Goal: Information Seeking & Learning: Learn about a topic

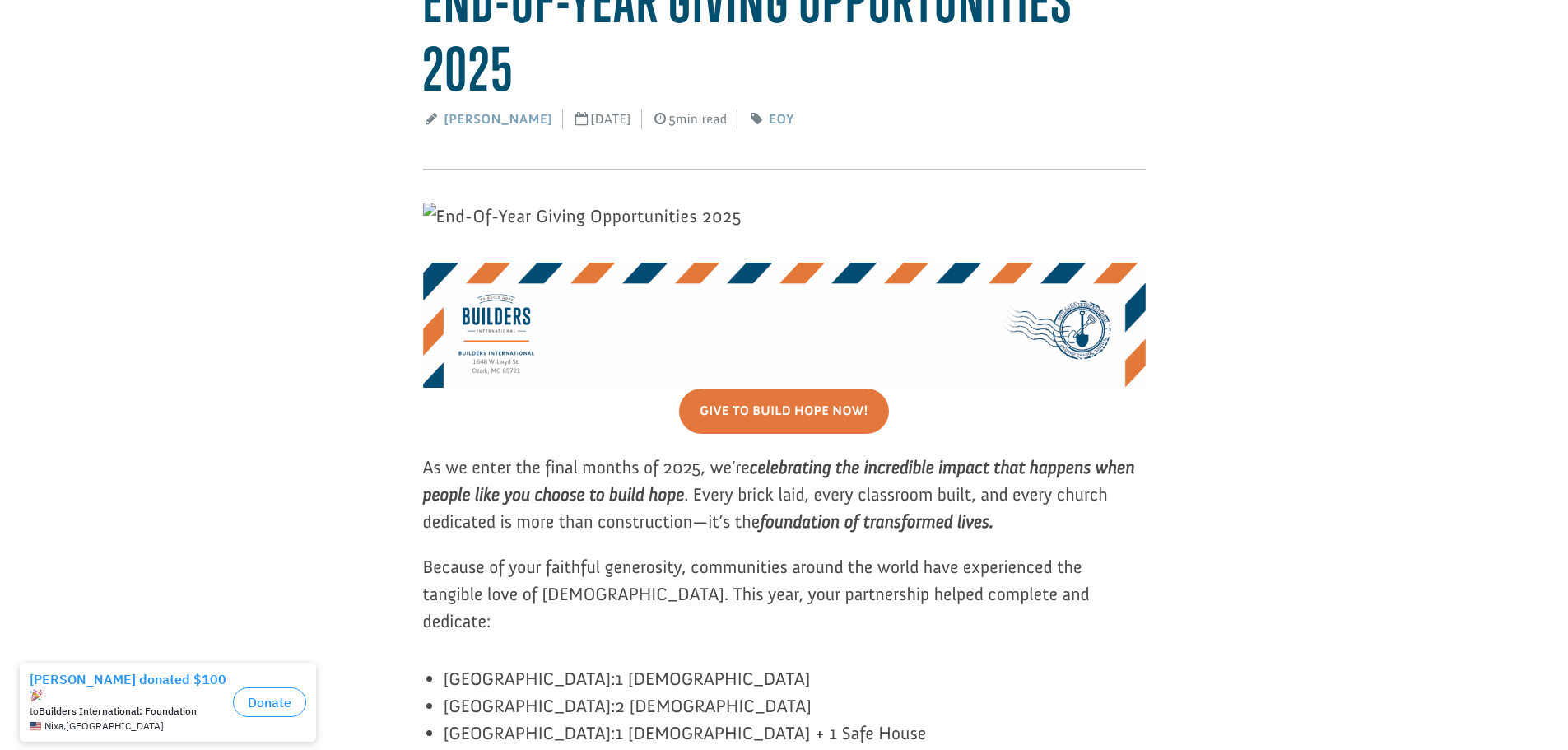
scroll to position [41, 0]
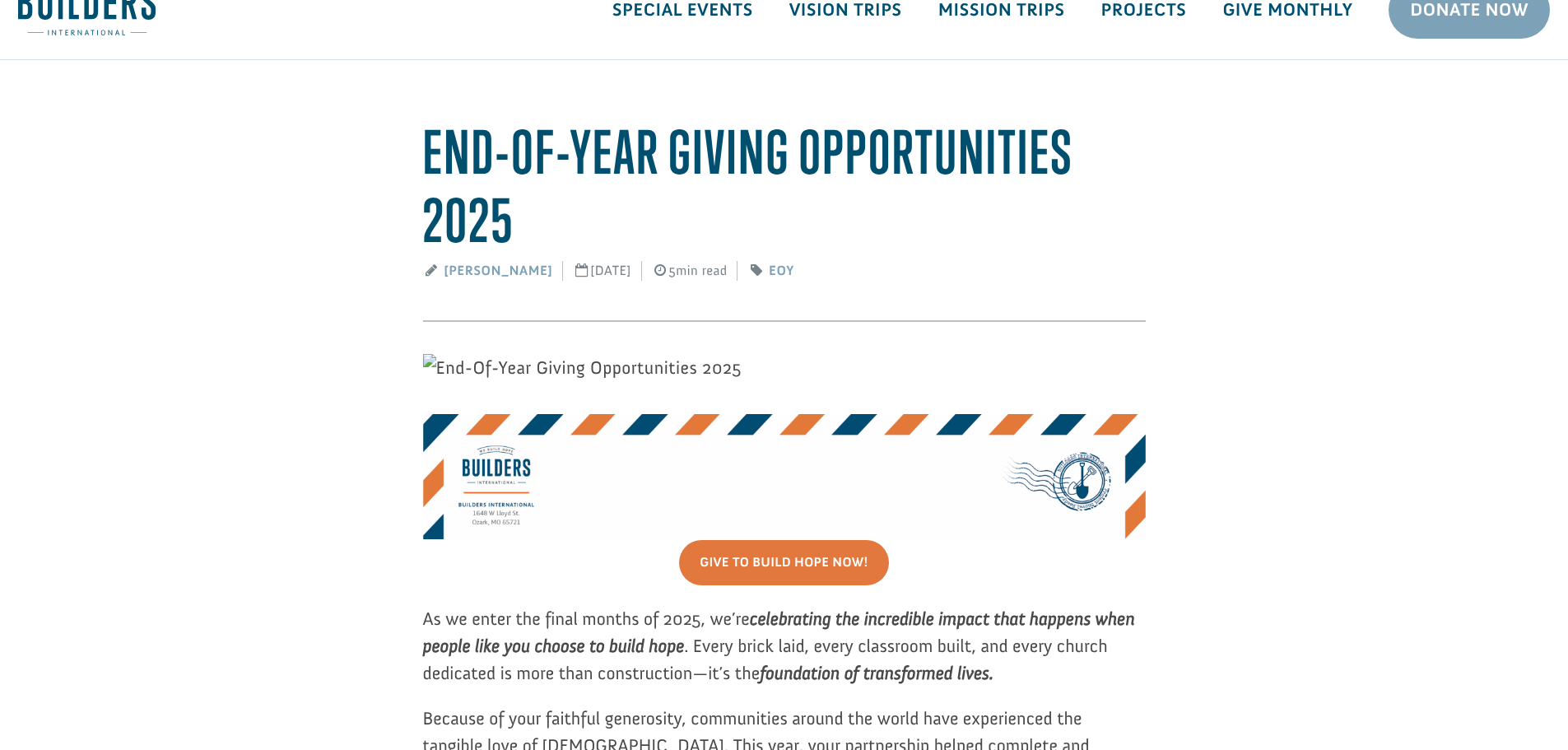
click at [436, 360] on img at bounding box center [582, 368] width 318 height 28
click at [435, 360] on img at bounding box center [582, 368] width 318 height 28
click at [434, 363] on img at bounding box center [582, 368] width 318 height 28
